Goal: Information Seeking & Learning: Learn about a topic

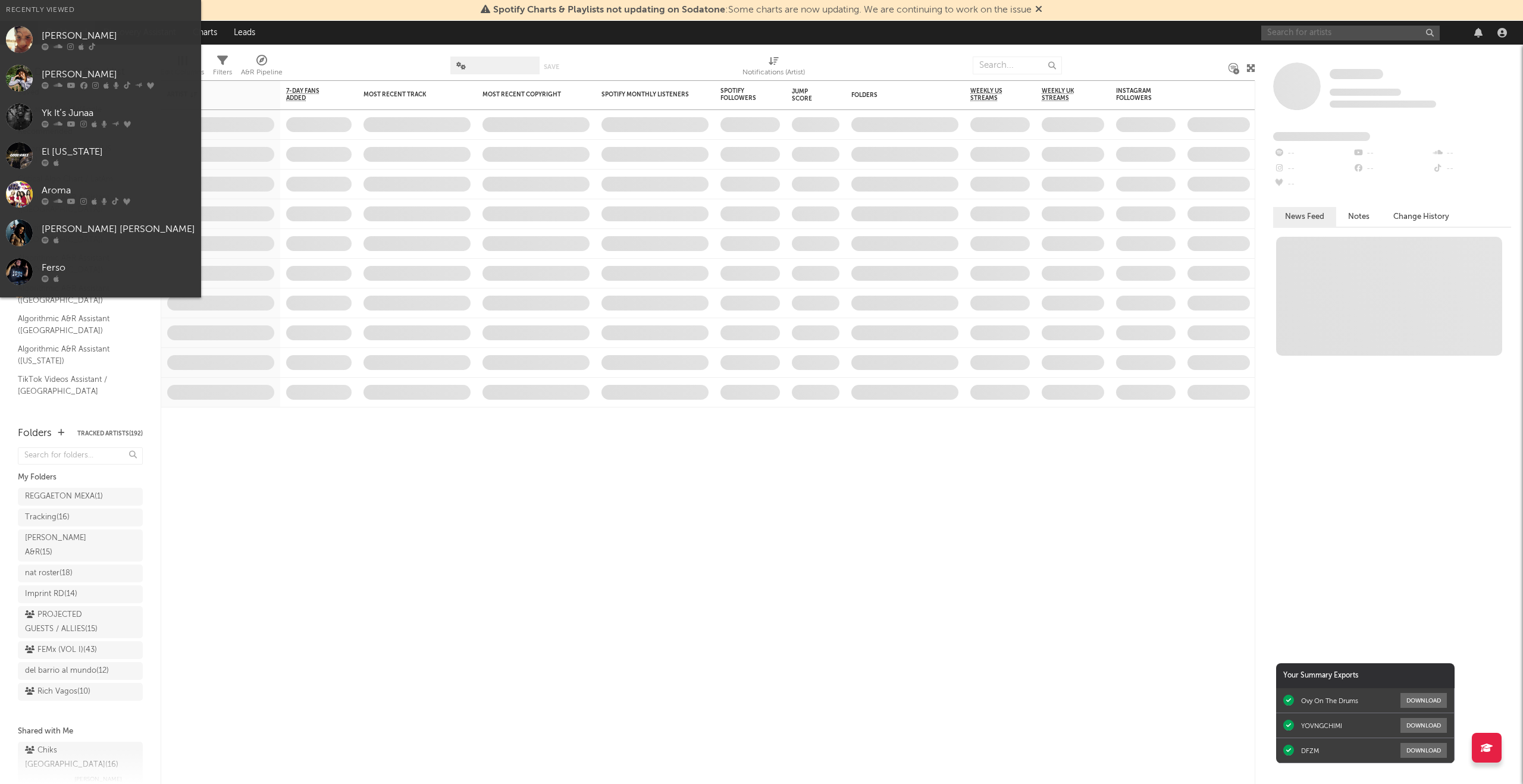
click at [1275, 34] on input "text" at bounding box center [1351, 33] width 179 height 15
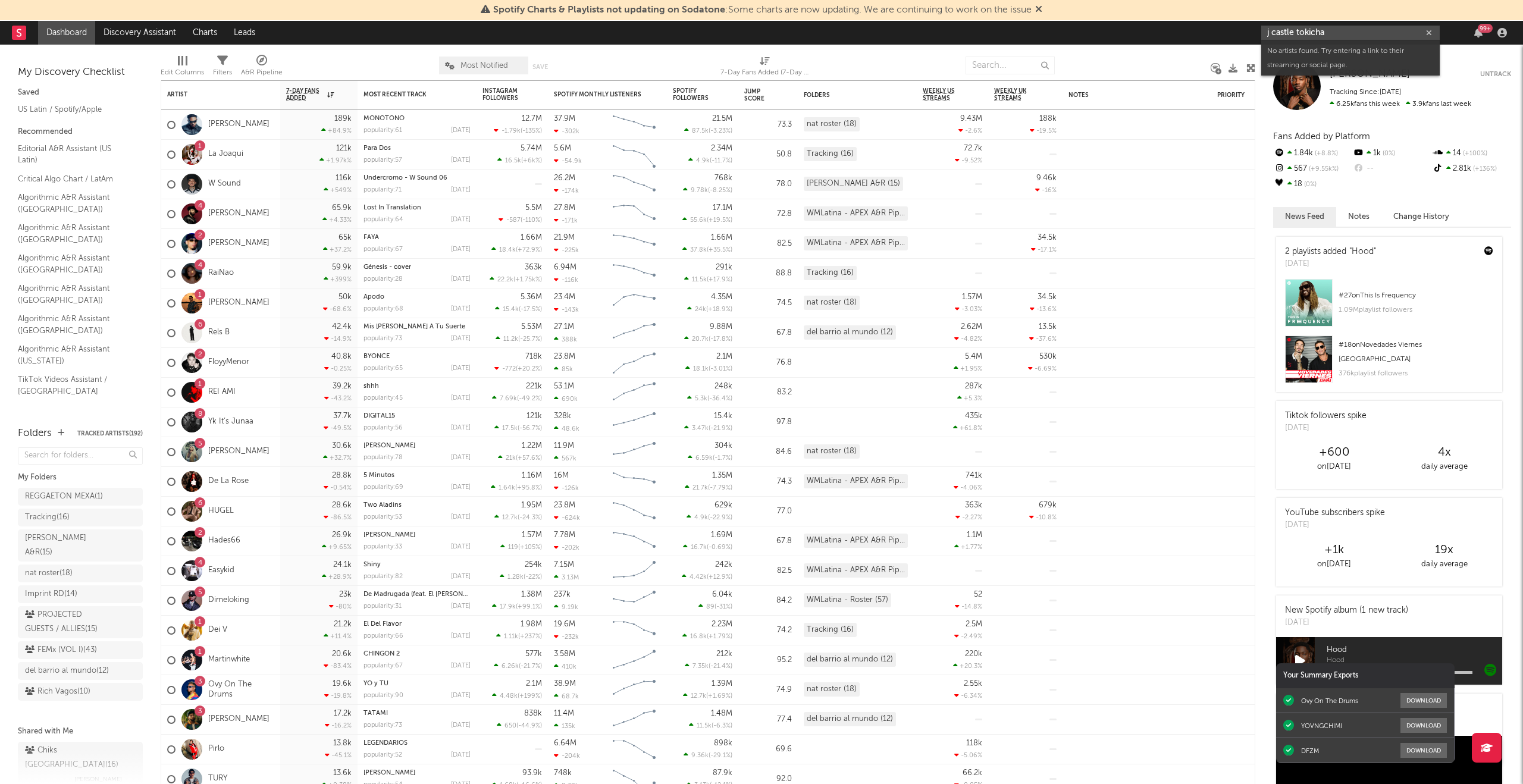
drag, startPoint x: 1338, startPoint y: 32, endPoint x: 1295, endPoint y: 34, distance: 43.0
click at [1295, 34] on input "j castle tokicha" at bounding box center [1351, 33] width 179 height 15
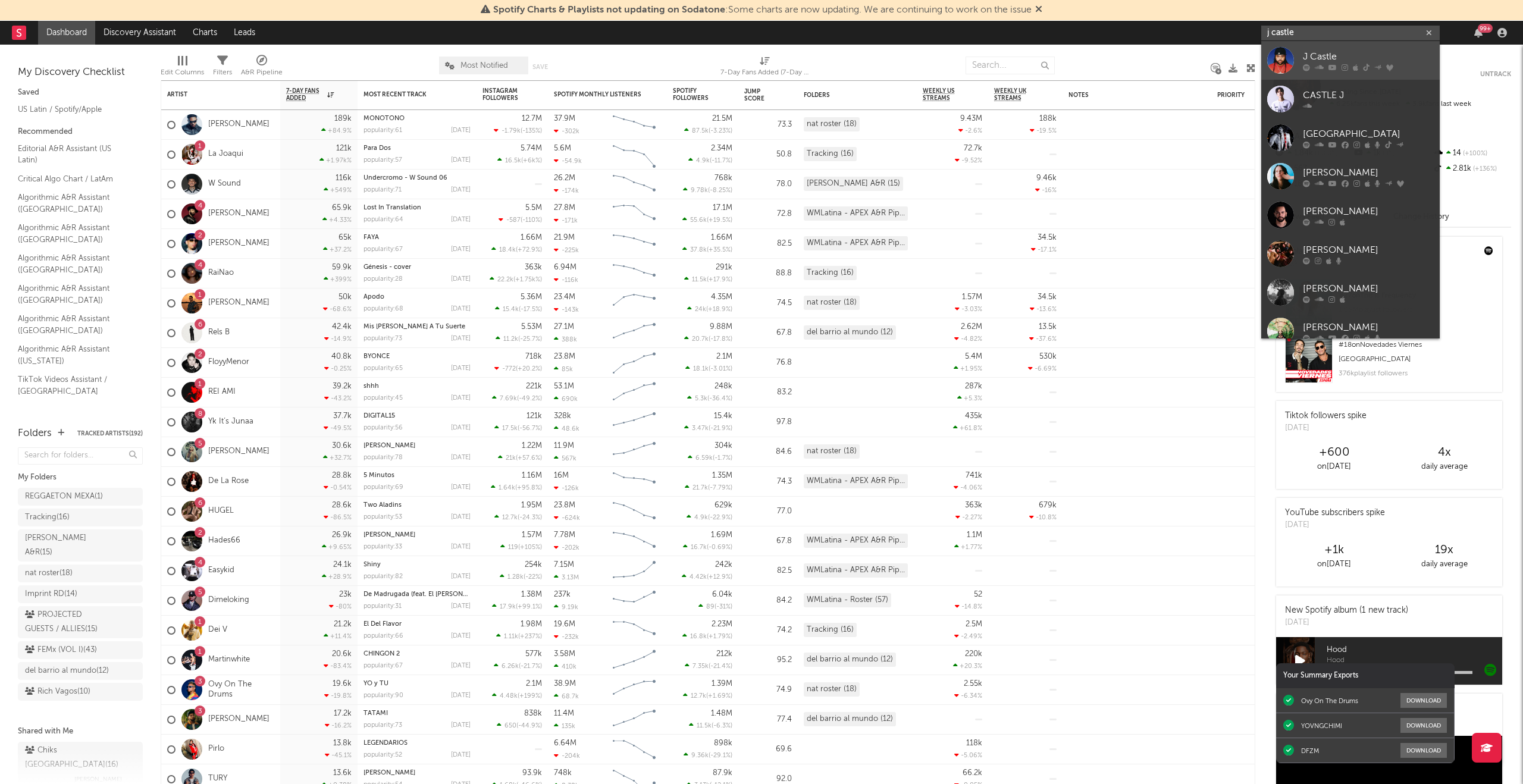
type input "j castle"
click at [1318, 58] on div "J Castle" at bounding box center [1368, 56] width 131 height 15
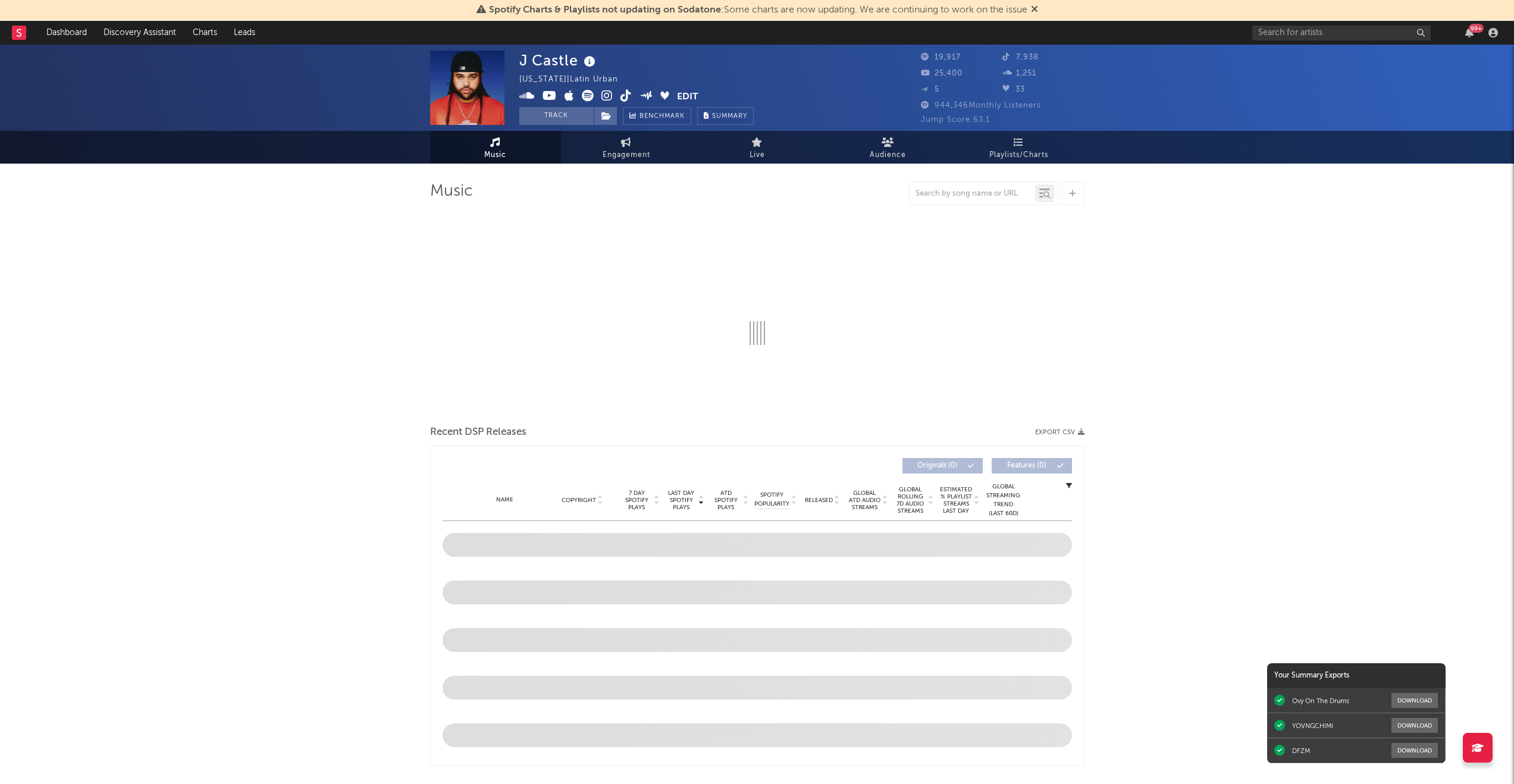
select select "6m"
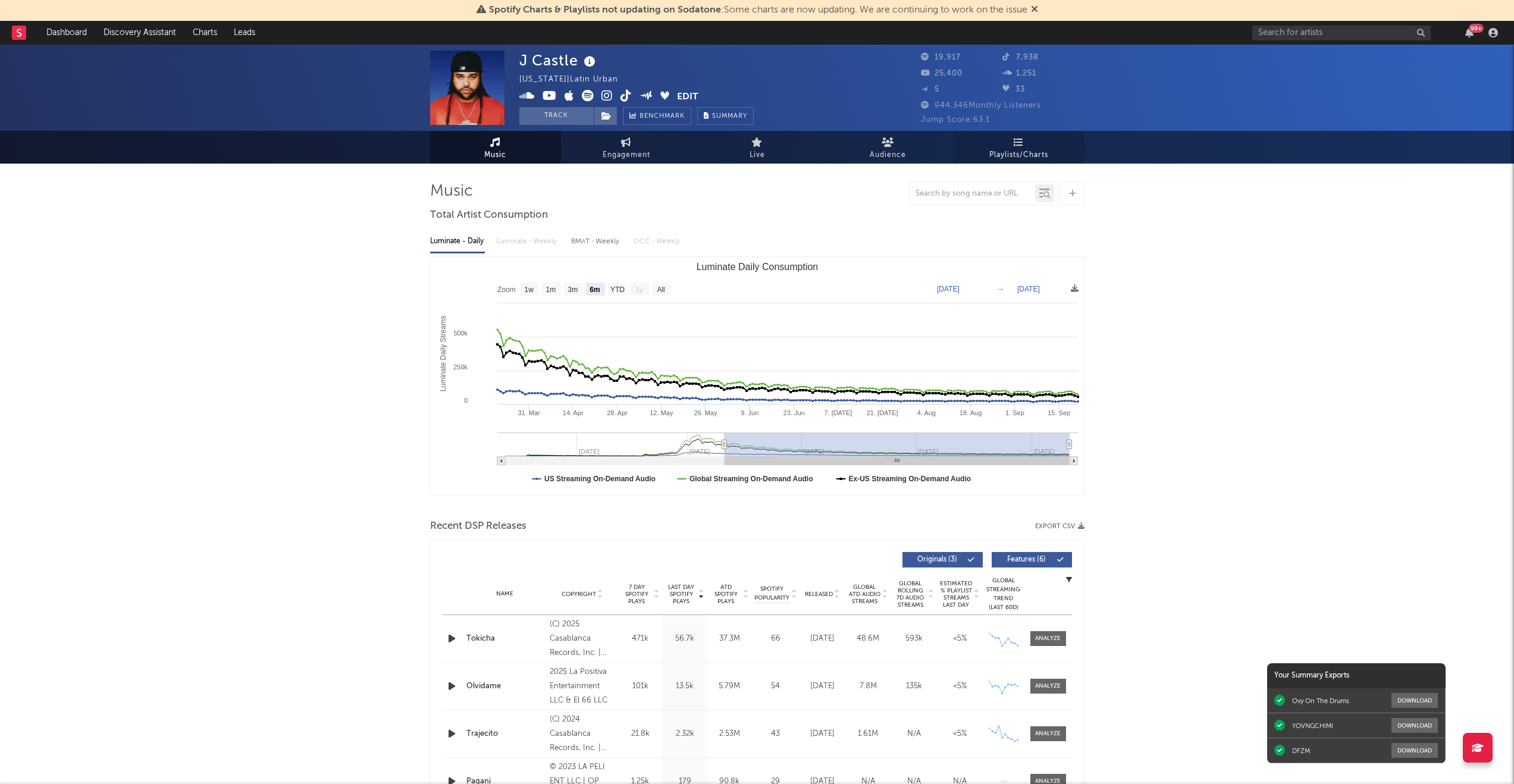
click at [1027, 142] on link "Playlists/Charts" at bounding box center [1019, 147] width 131 height 33
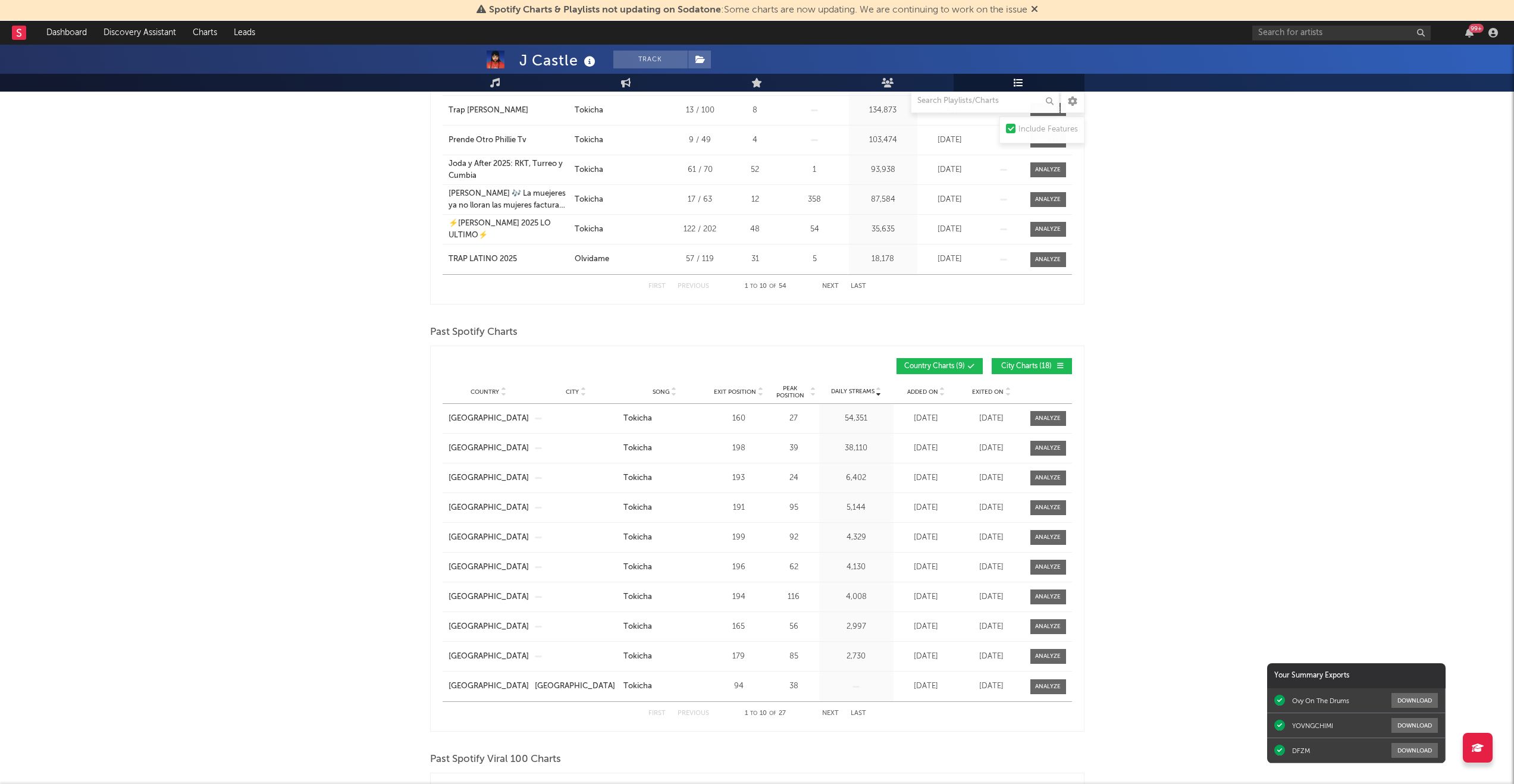
scroll to position [606, 0]
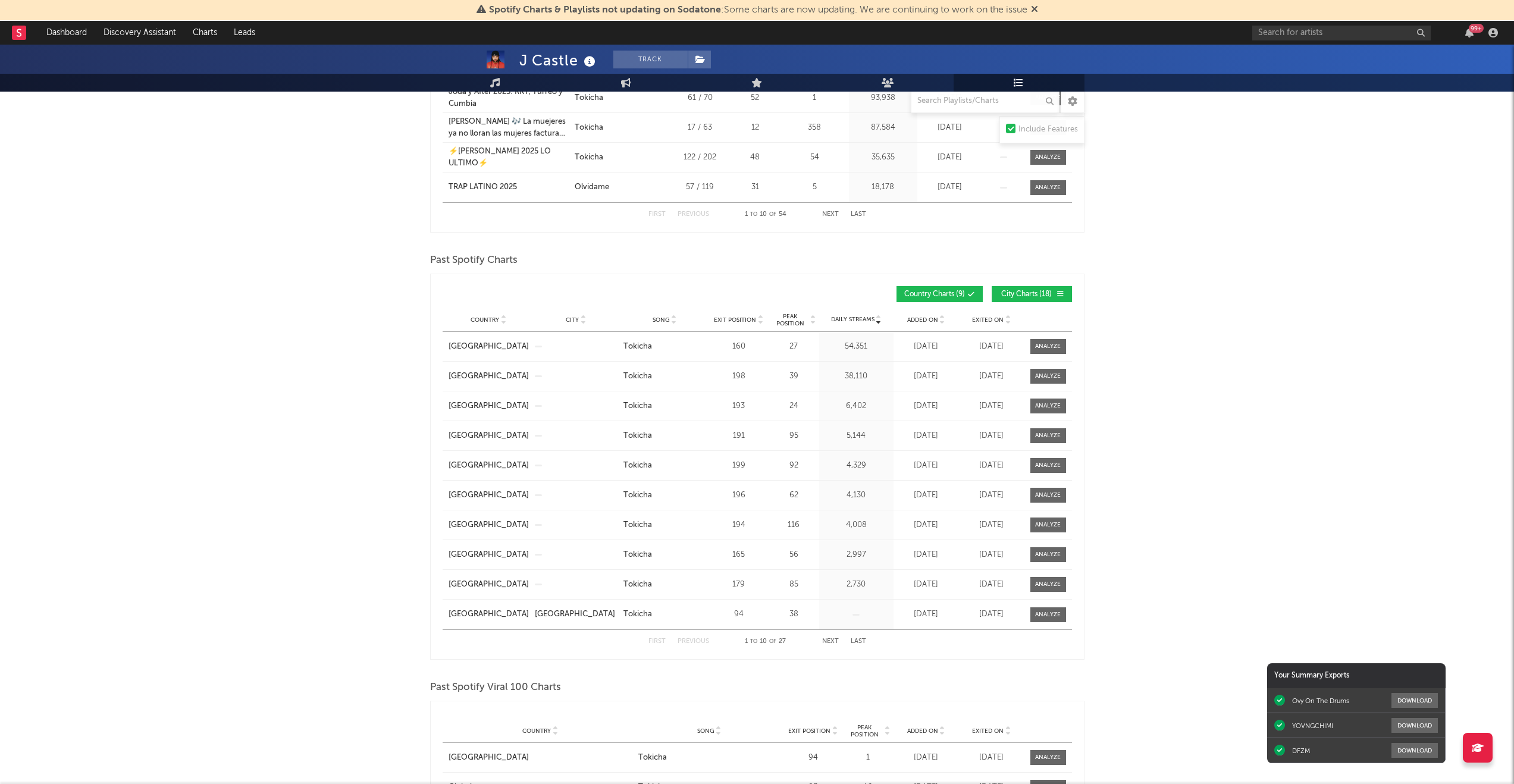
click at [797, 316] on span "Peak Position" at bounding box center [791, 320] width 38 height 15
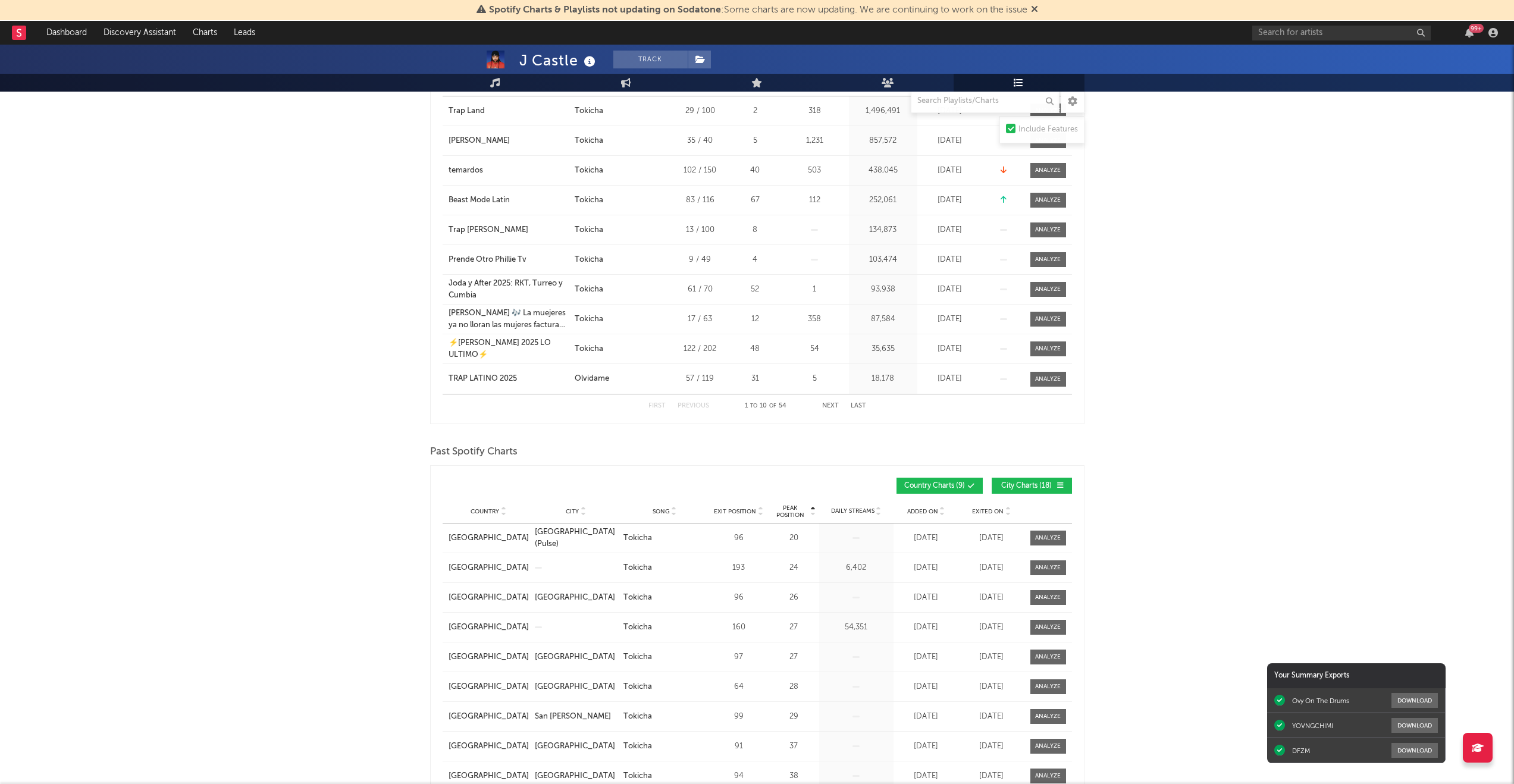
scroll to position [418, 0]
